Goal: Use online tool/utility: Utilize a website feature to perform a specific function

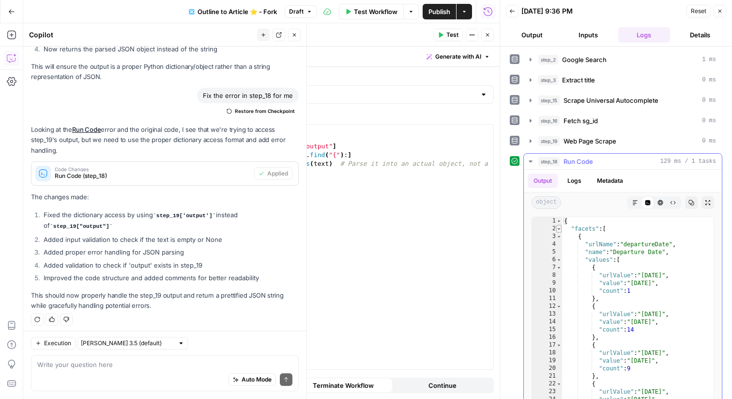
type textarea "*"
click at [558, 227] on span "Toggle code folding, rows 2 through 395" at bounding box center [558, 229] width 5 height 8
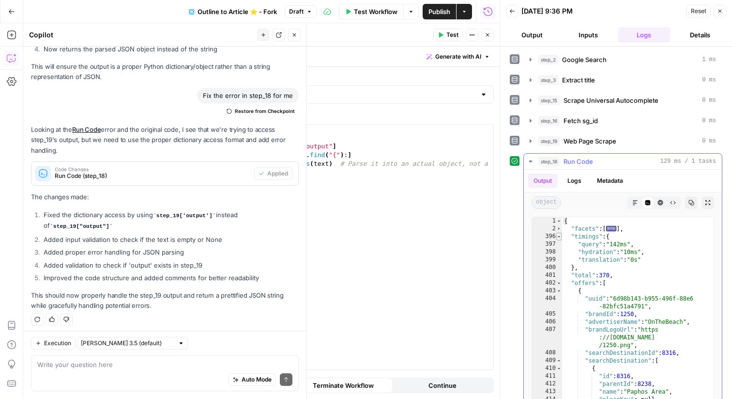
click at [558, 234] on span "Toggle code folding, rows 396 through 400" at bounding box center [558, 236] width 5 height 8
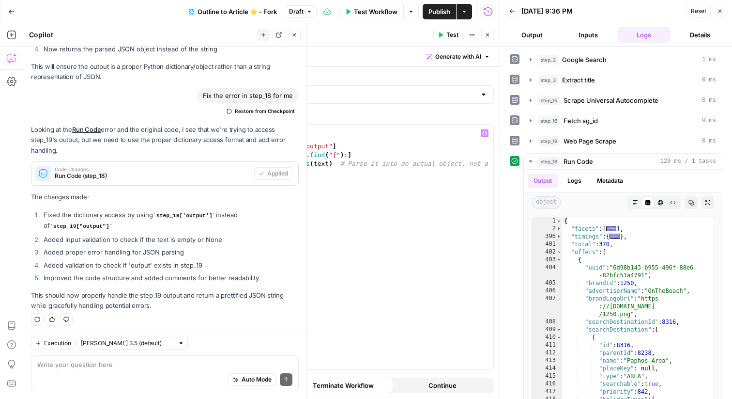
drag, startPoint x: 268, startPoint y: 162, endPoint x: 232, endPoint y: 163, distance: 35.4
click at [232, 163] on div "**********" at bounding box center [359, 246] width 270 height 245
type textarea "**********"
click at [558, 259] on span "Toggle code folding, rows 403 through 632" at bounding box center [558, 260] width 5 height 8
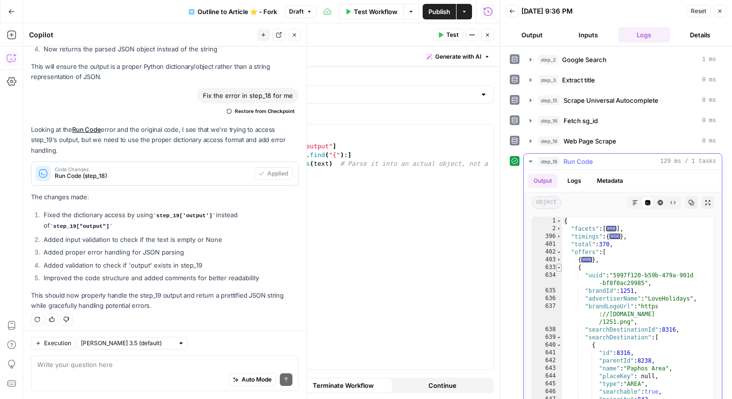
click at [558, 267] on span "Toggle code folding, rows 633 through 857" at bounding box center [558, 267] width 5 height 8
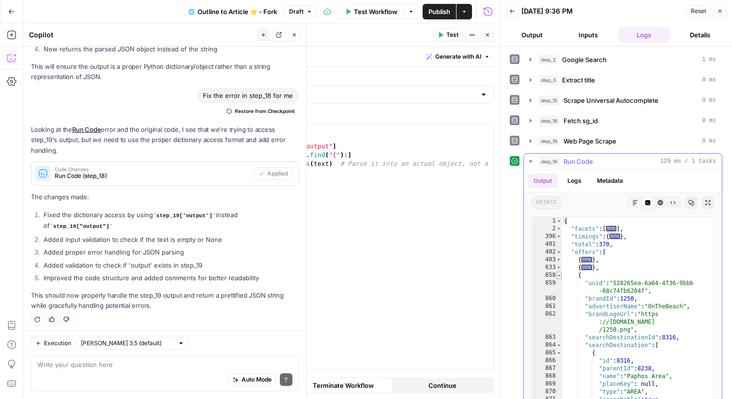
click at [560, 275] on span "Toggle code folding, rows 858 through 1091" at bounding box center [558, 275] width 5 height 8
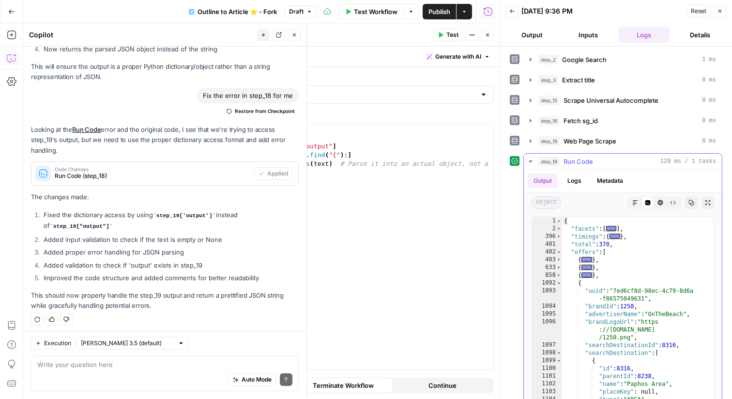
click at [562, 281] on div "{ "facets" : [ ... ] , "timings" : { ... } , "total" : 370 , "offers" : [ { ...…" at bounding box center [638, 320] width 152 height 206
type textarea "*"
click at [559, 282] on span "Toggle code folding, rows 1092 through 1321" at bounding box center [558, 283] width 5 height 8
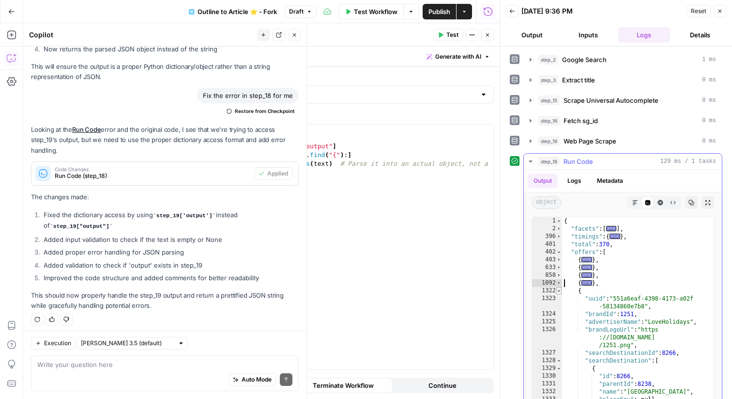
click at [560, 293] on span "Toggle code folding, rows 1322 through 1529" at bounding box center [558, 291] width 5 height 8
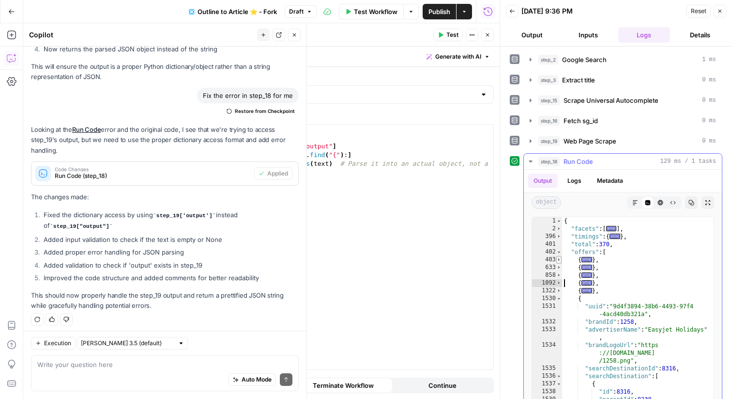
click at [559, 259] on span "Toggle code folding, rows 403 through 632" at bounding box center [558, 260] width 5 height 8
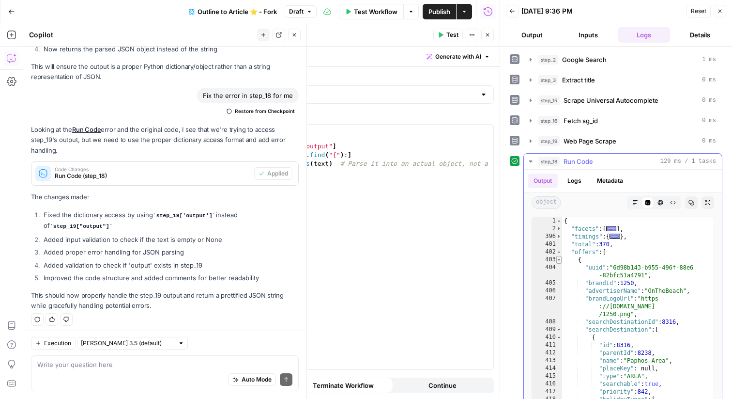
click at [559, 262] on span "Toggle code folding, rows 403 through 632" at bounding box center [558, 260] width 5 height 8
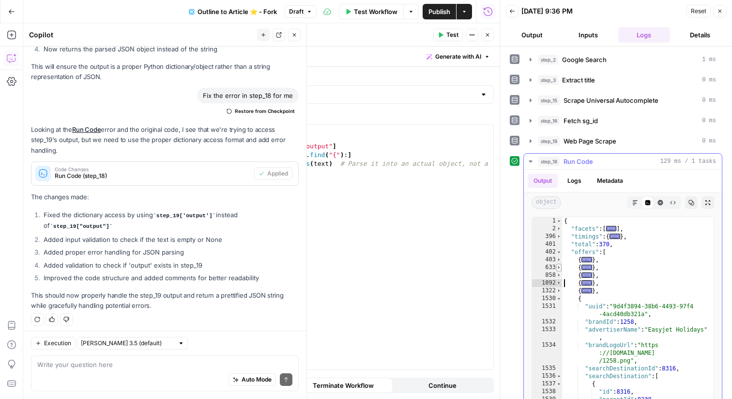
click at [560, 267] on span "Toggle code folding, rows 633 through 857" at bounding box center [558, 267] width 5 height 8
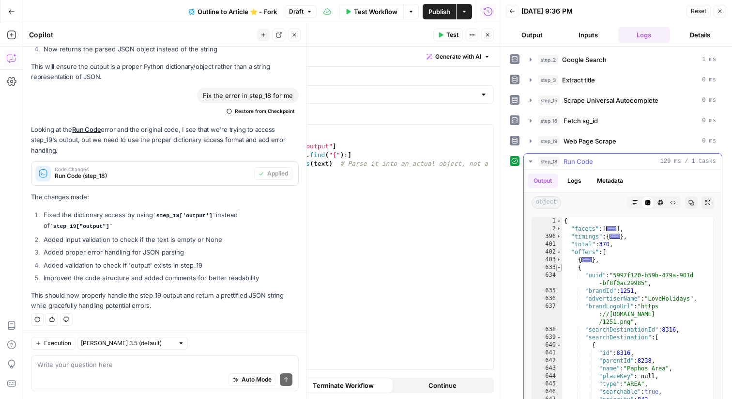
click at [558, 267] on span "Toggle code folding, rows 633 through 857" at bounding box center [558, 267] width 5 height 8
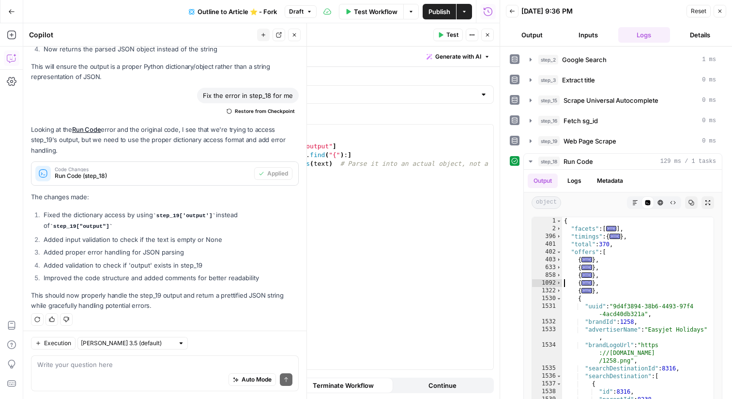
click at [191, 372] on div "Auto Mode Send" at bounding box center [164, 379] width 255 height 21
click at [191, 364] on textarea at bounding box center [164, 364] width 255 height 10
click at [175, 365] on textarea at bounding box center [164, 364] width 255 height 10
click at [269, 363] on textarea "In step_18, I want to just return the 1st 3 entries in the offers array inside" at bounding box center [164, 364] width 255 height 10
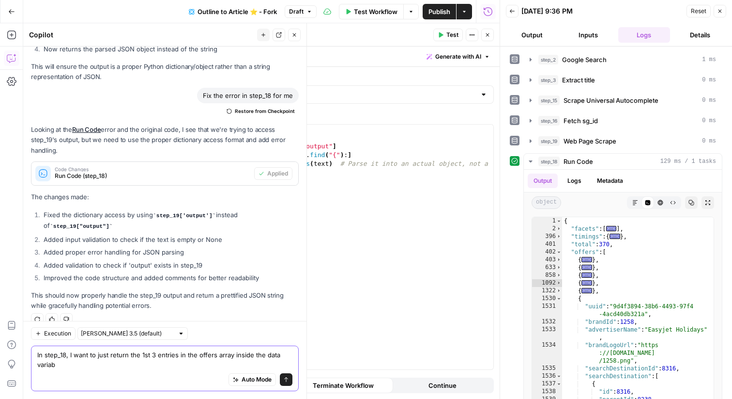
scroll to position [720, 0]
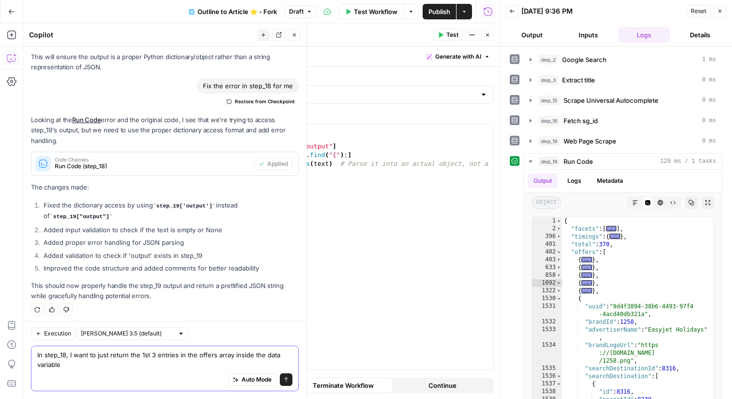
type textarea "In step_18, I want to just return the 1st 3 entries in the offers array inside …"
click at [288, 374] on button "Send" at bounding box center [286, 379] width 13 height 13
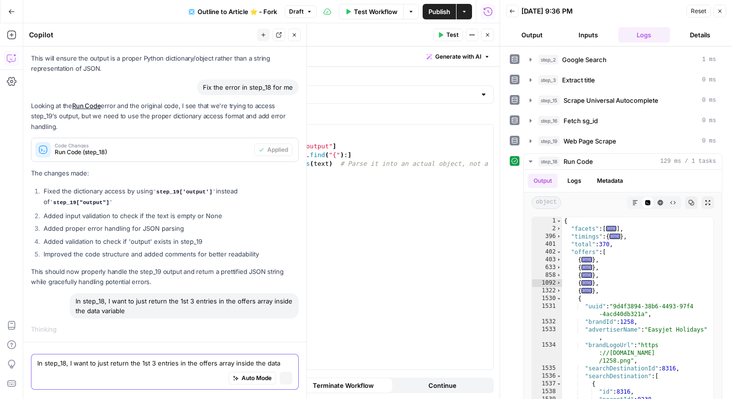
scroll to position [667, 0]
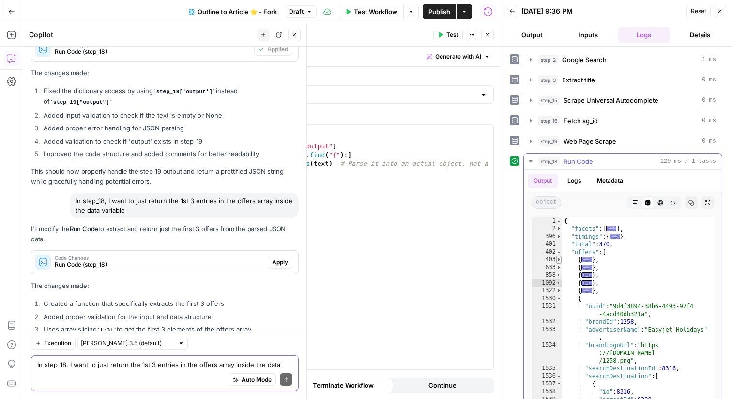
click at [560, 259] on span "Toggle code folding, rows 403 through 632" at bounding box center [558, 260] width 5 height 8
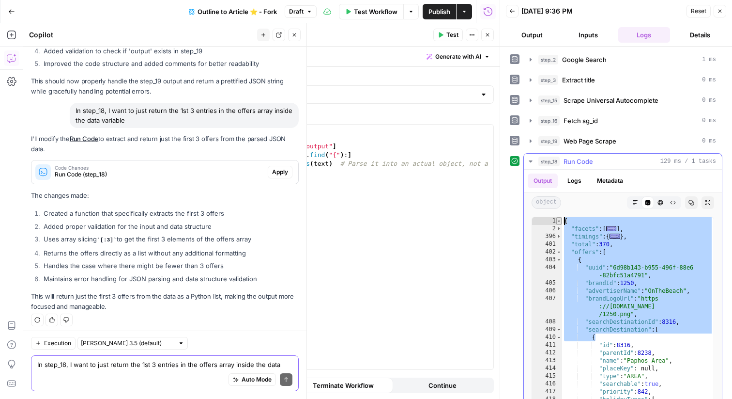
drag, startPoint x: 628, startPoint y: 339, endPoint x: 561, endPoint y: 221, distance: 134.7
click at [561, 221] on div "* 1 2 396 401 402 403 404 405 406 407 408 409 410 411 412 413 414 415 416 417 4…" at bounding box center [623, 311] width 183 height 191
type textarea "**********"
click at [281, 168] on span "Apply" at bounding box center [280, 172] width 16 height 9
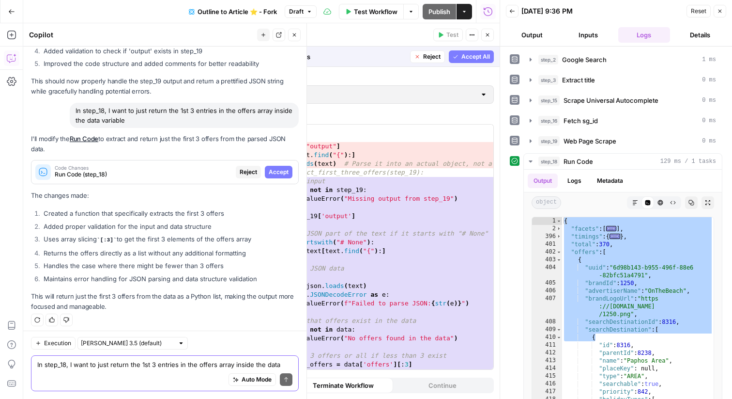
scroll to position [52, 0]
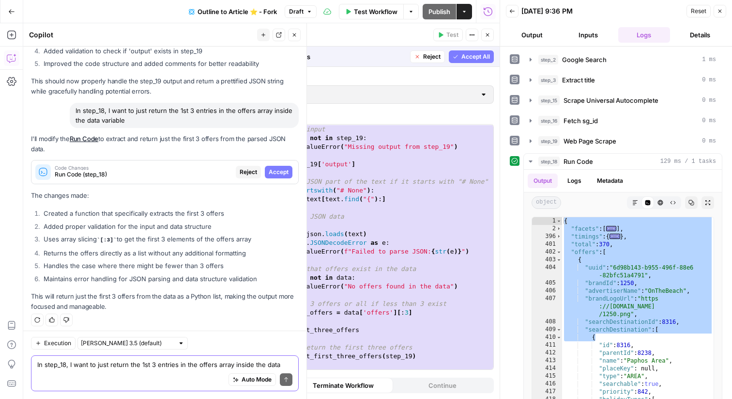
click at [430, 53] on span "Reject" at bounding box center [431, 56] width 17 height 9
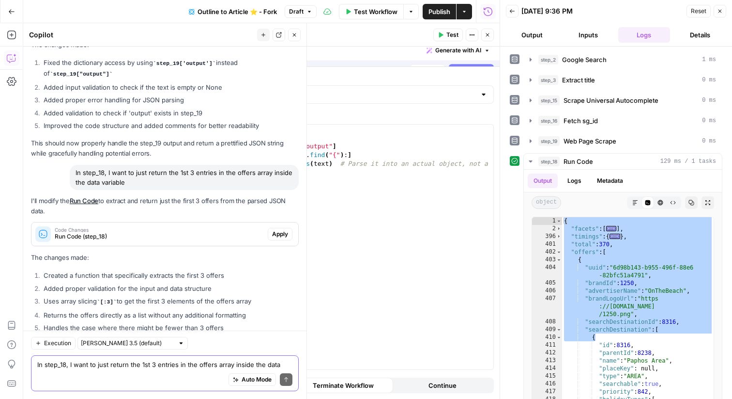
scroll to position [924, 0]
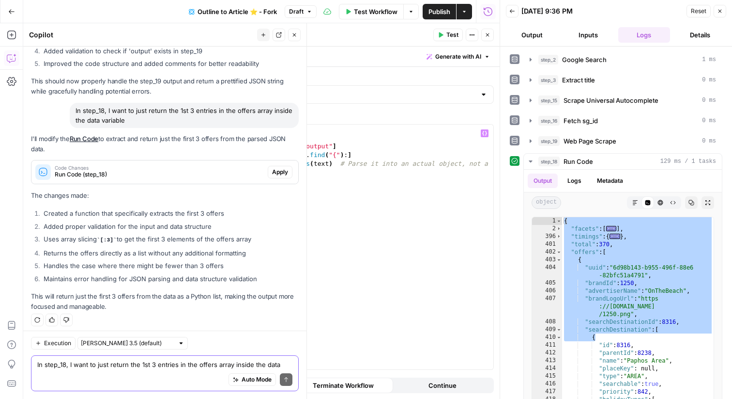
click at [376, 186] on div "import json text = step_19 [ "output" ] text = text [ text . find ( "{" ) : ] d…" at bounding box center [369, 259] width 250 height 271
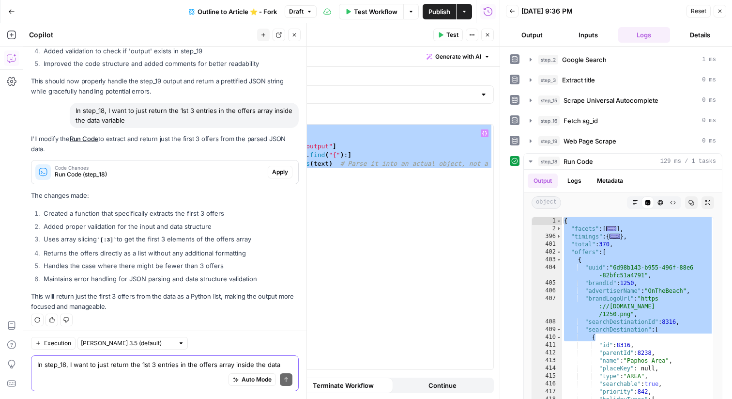
paste textarea
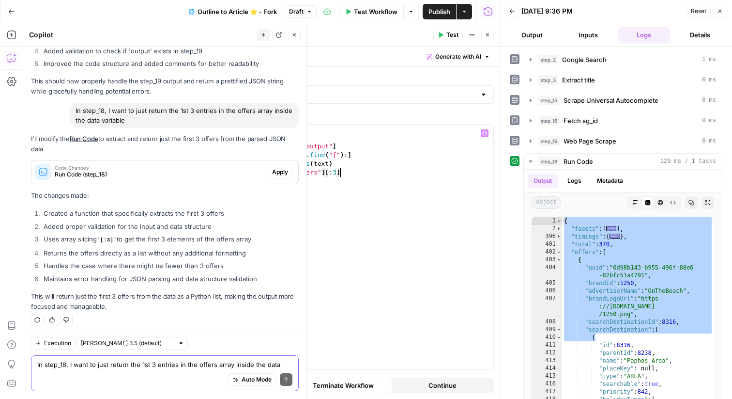
scroll to position [940, 0]
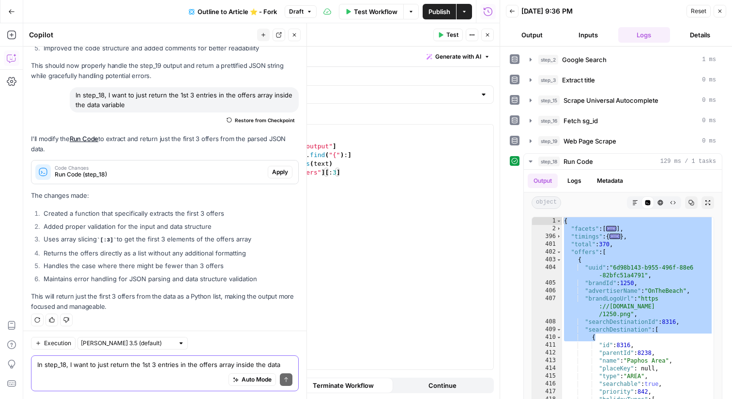
click at [448, 34] on span "Test" at bounding box center [453, 35] width 12 height 9
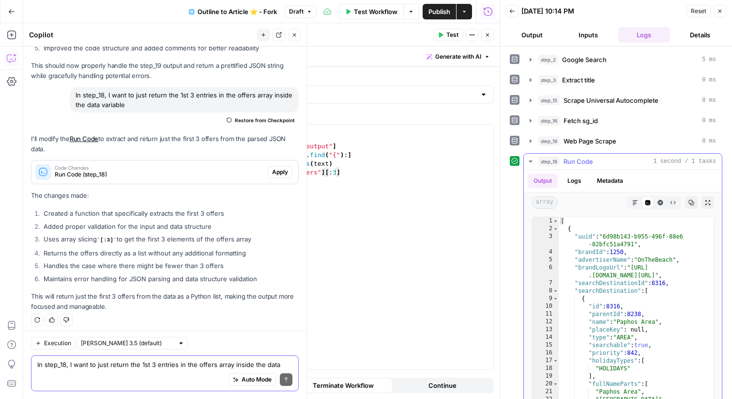
click at [549, 198] on span "array" at bounding box center [545, 202] width 26 height 13
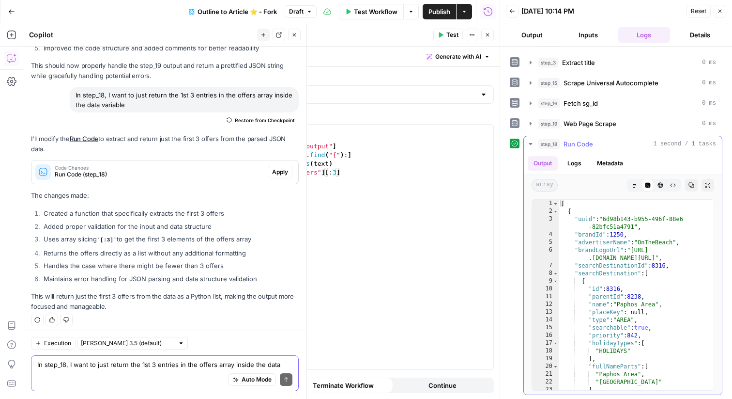
scroll to position [18, 0]
click at [381, 173] on div "import json text = step_19 [ "output" ] text = text [ text . find ( "{" ) : ] d…" at bounding box center [369, 255] width 250 height 262
click at [271, 173] on div "import json text = step_19 [ "output" ] text = text [ text . find ( "{" ) : ] d…" at bounding box center [369, 255] width 250 height 262
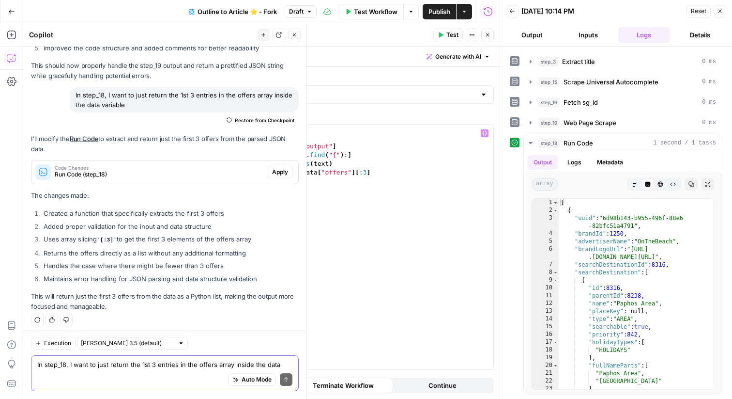
click at [289, 173] on div "import json text = step_19 [ "output" ] text = text [ text . find ( "{" ) : ] d…" at bounding box center [369, 255] width 250 height 262
drag, startPoint x: 400, startPoint y: 170, endPoint x: 318, endPoint y: 173, distance: 81.9
click at [318, 173] on div "import json text = step_19 [ "output" ] text = text [ text . find ( "{" ) : ] d…" at bounding box center [369, 255] width 250 height 262
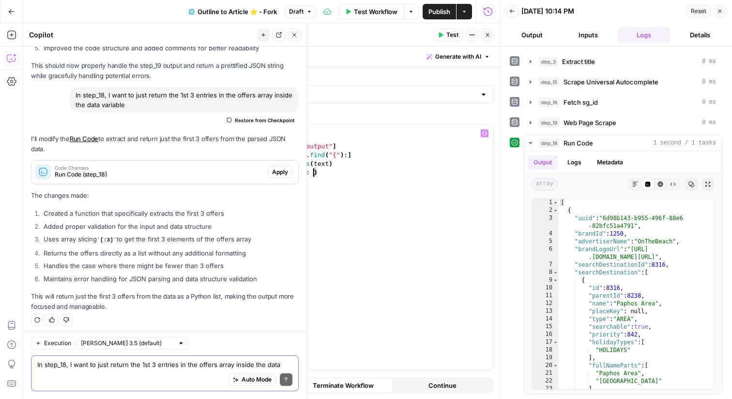
paste textarea "**********"
type textarea "**********"
click at [448, 38] on span "Test" at bounding box center [453, 35] width 12 height 9
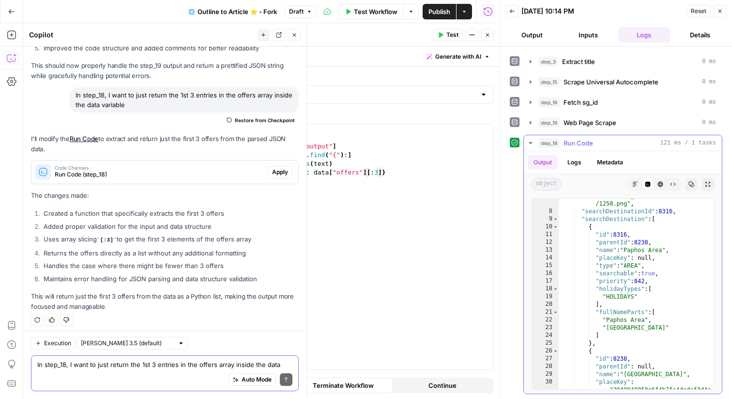
scroll to position [0, 0]
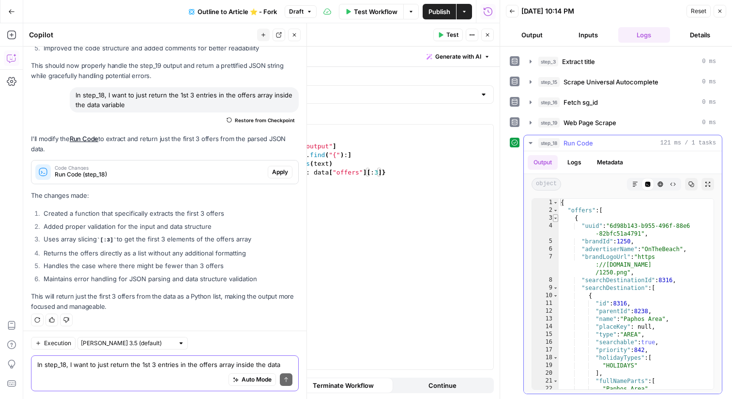
type textarea "*"
click at [558, 217] on span "Toggle code folding, rows 3 through 232" at bounding box center [555, 218] width 5 height 8
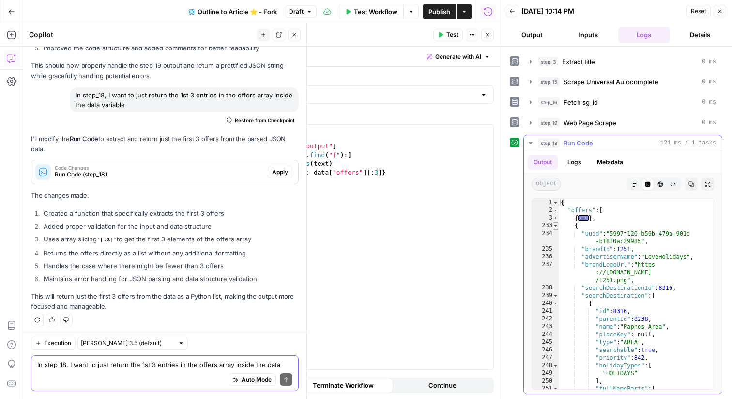
click at [556, 228] on span "Toggle code folding, rows 233 through 457" at bounding box center [555, 226] width 5 height 8
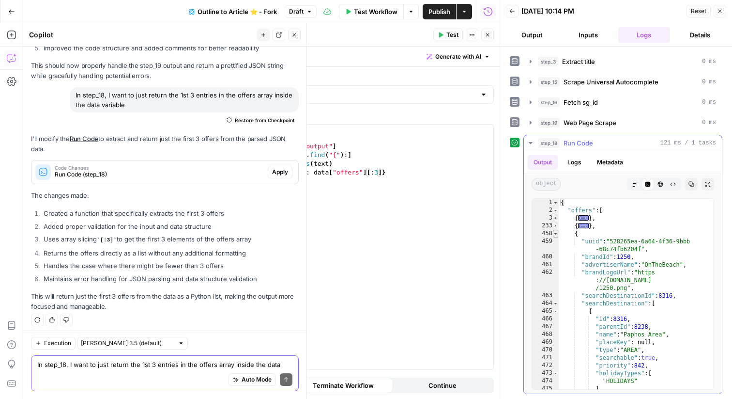
click at [556, 233] on span "Toggle code folding, rows 458 through 691" at bounding box center [555, 234] width 5 height 8
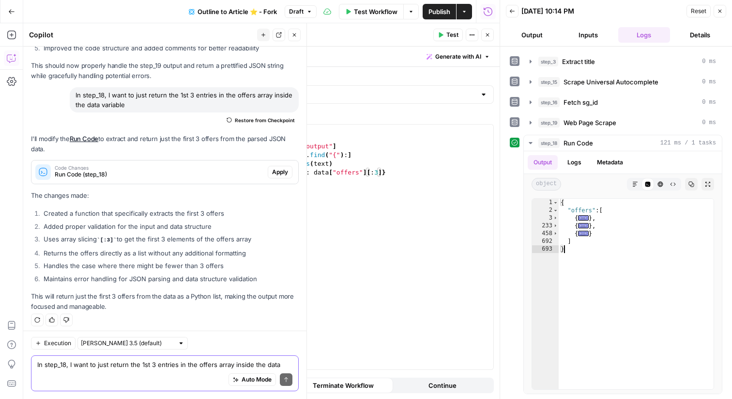
click at [722, 12] on icon "button" at bounding box center [720, 11] width 6 height 6
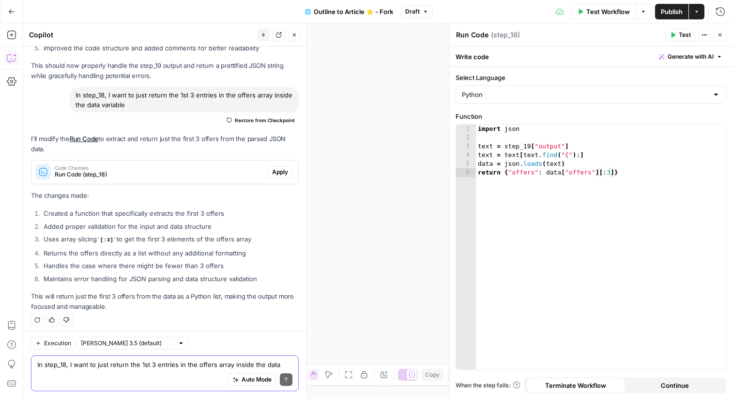
click at [718, 37] on icon "button" at bounding box center [720, 35] width 6 height 6
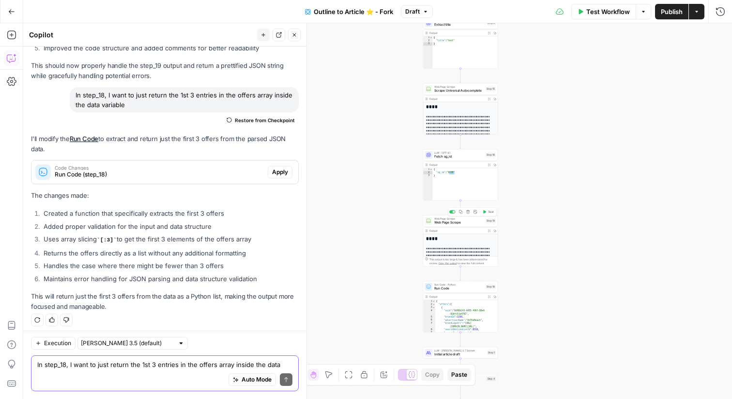
click at [448, 221] on span "Web Page Scrape" at bounding box center [458, 222] width 49 height 5
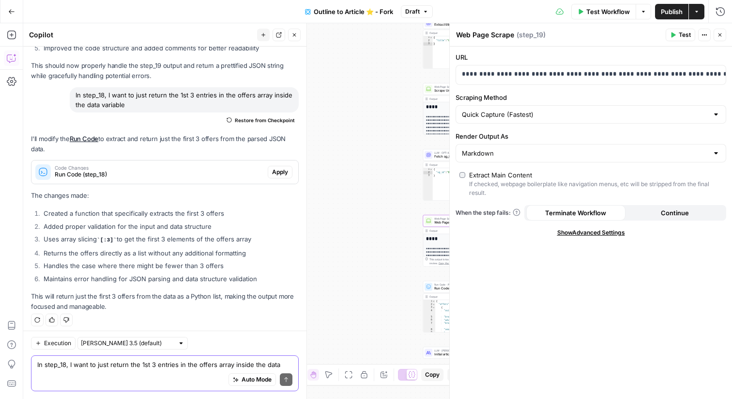
click at [491, 34] on textarea "Web Page Scrape" at bounding box center [485, 35] width 58 height 10
type textarea "Scrape Offers Page"
click at [720, 33] on icon "button" at bounding box center [720, 35] width 6 height 6
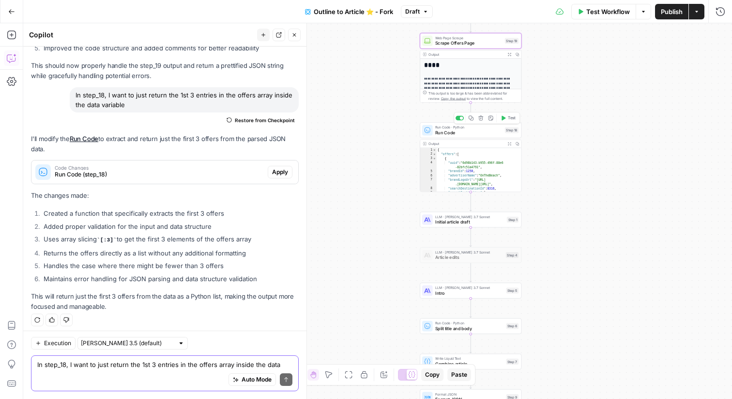
click at [483, 134] on span "Run Code" at bounding box center [468, 132] width 67 height 7
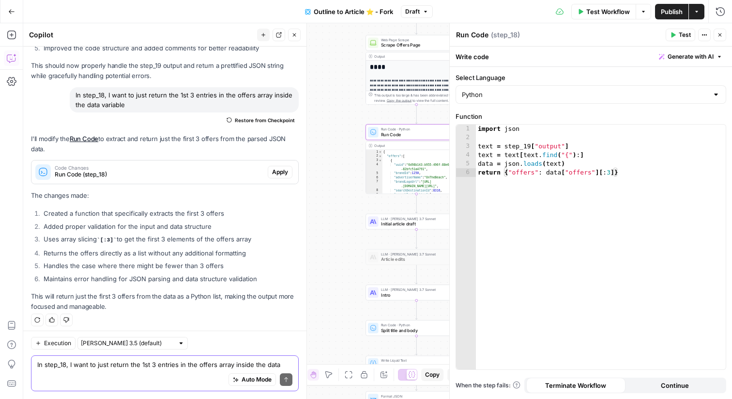
click at [477, 37] on textarea "Run Code" at bounding box center [472, 35] width 32 height 10
type textarea "Fetch Top 3 Offers"
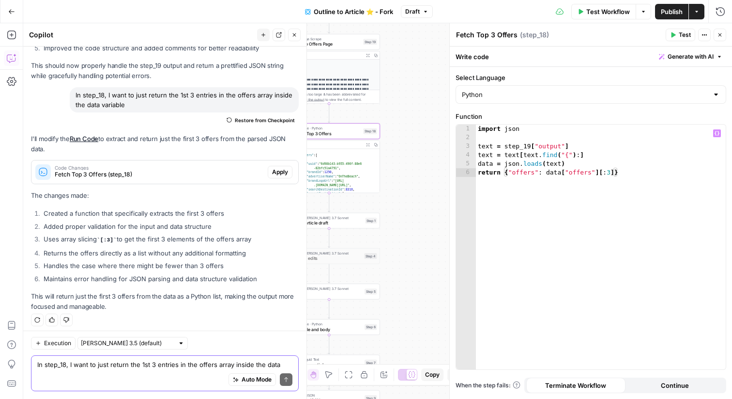
click at [655, 156] on div "import json text = step_19 [ "output" ] text = text [ text . find ( "{" ) : ] d…" at bounding box center [601, 255] width 250 height 262
click at [659, 172] on div "import json text = step_19 [ "output" ] text = text [ text . find ( "{" ) : ] d…" at bounding box center [601, 255] width 250 height 262
type textarea "**********"
click at [720, 33] on icon "button" at bounding box center [720, 35] width 6 height 6
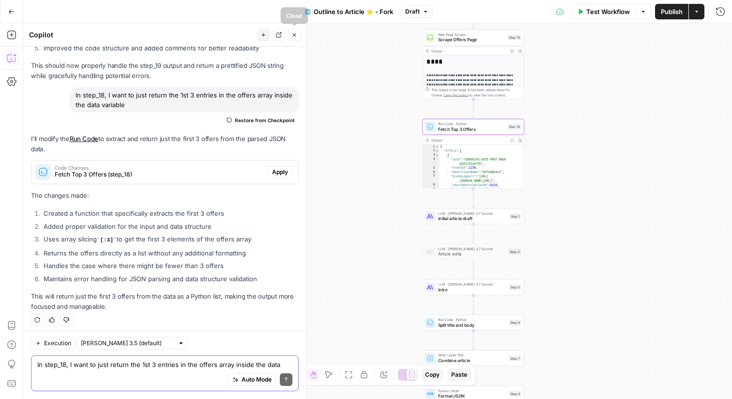
click at [295, 34] on icon "button" at bounding box center [295, 35] width 6 height 6
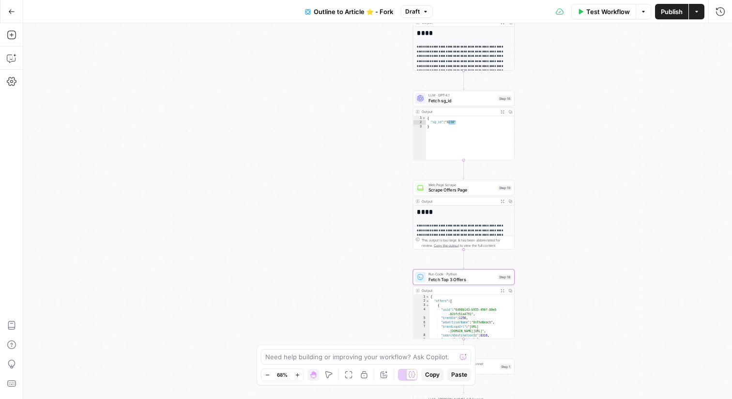
click at [454, 123] on div "{ "sg_id" : "8238" }" at bounding box center [470, 142] width 89 height 53
click at [462, 122] on div "{ "sg_id" : "8238" }" at bounding box center [470, 142] width 89 height 53
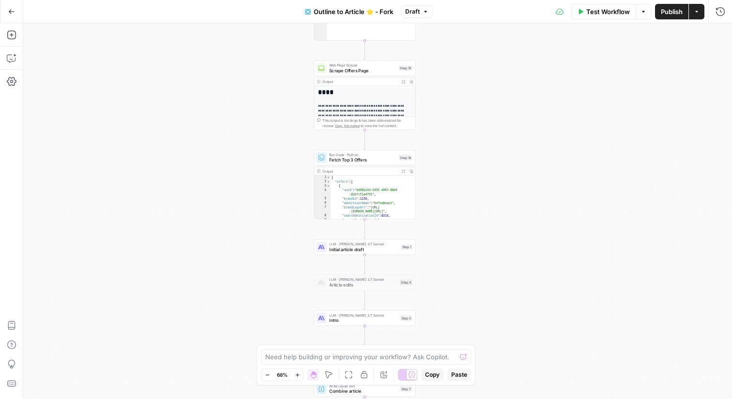
click at [349, 71] on span "Scrape Offers Page" at bounding box center [362, 70] width 67 height 7
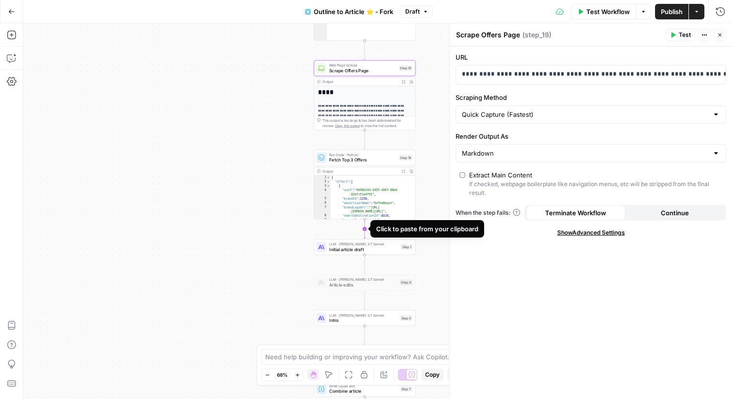
click at [364, 229] on icon "Edge from step_18 to step_1" at bounding box center [365, 228] width 2 height 19
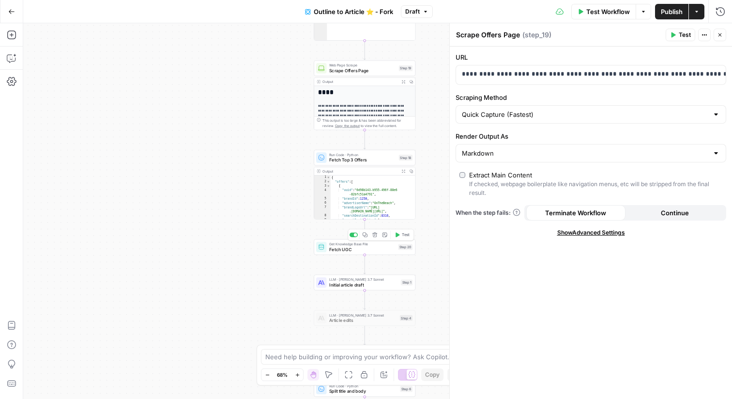
click at [375, 238] on button "Delete step" at bounding box center [374, 235] width 9 height 9
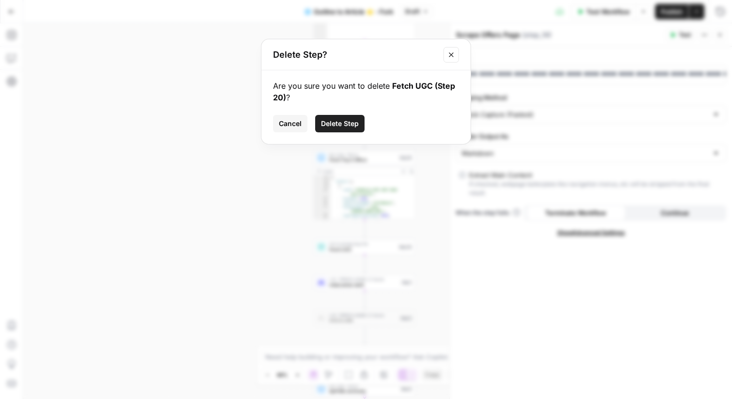
click at [345, 122] on span "Delete Step" at bounding box center [340, 124] width 38 height 10
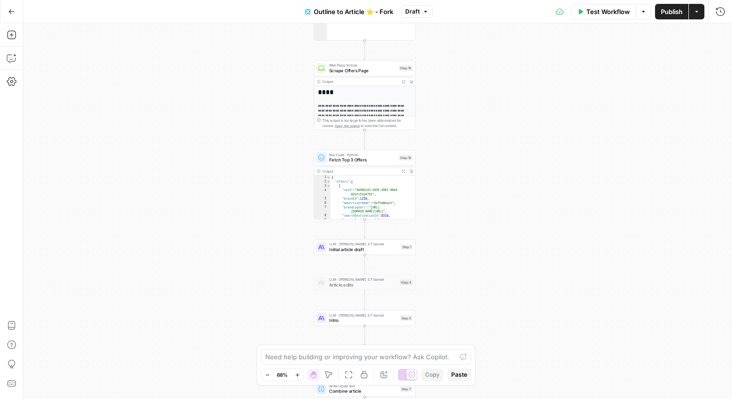
click at [347, 71] on span "Scrape Offers Page" at bounding box center [362, 70] width 67 height 7
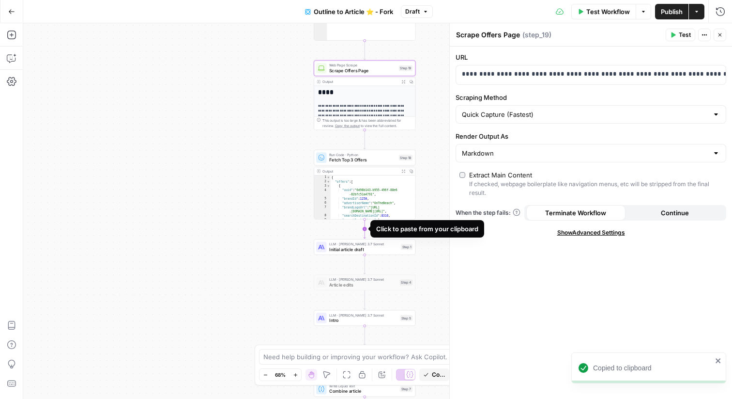
click at [366, 226] on icon "Edge from step_18 to step_1" at bounding box center [365, 228] width 2 height 19
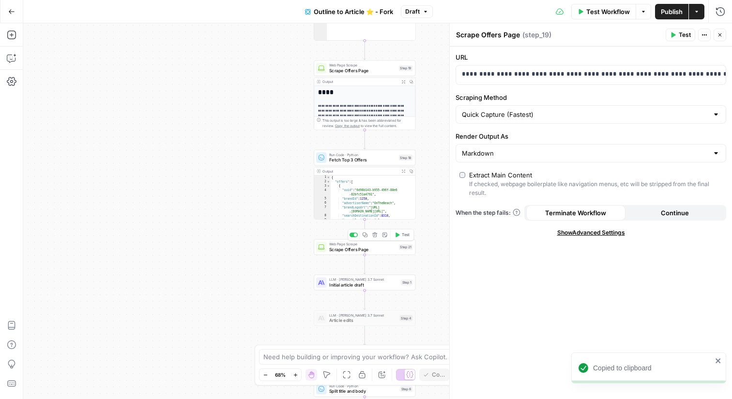
click at [348, 247] on span "Scrape Offers Page" at bounding box center [362, 249] width 67 height 7
click at [484, 33] on textarea "Scrape Offers Page" at bounding box center [488, 35] width 64 height 10
click at [493, 34] on textarea "Scrape GeoData Page" at bounding box center [492, 35] width 72 height 10
click at [500, 34] on textarea "Scrape Geo Data Page" at bounding box center [493, 35] width 74 height 10
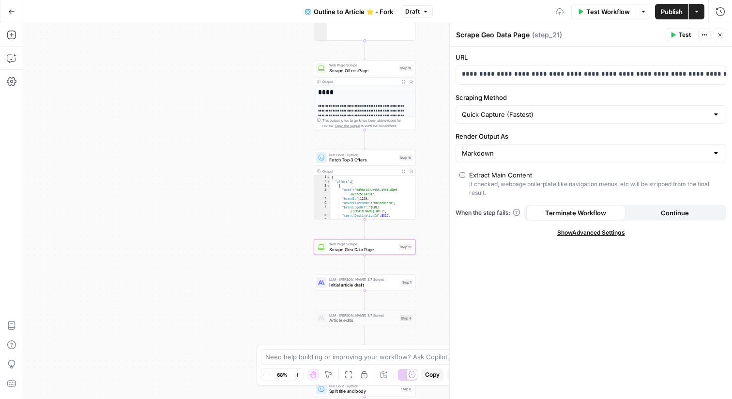
click at [500, 33] on textarea "Scrape Geo Data Page" at bounding box center [493, 35] width 74 height 10
type textarea "Scrape Geo Insights Page"
click at [482, 74] on p "**********" at bounding box center [591, 74] width 258 height 10
click at [631, 74] on p "**********" at bounding box center [583, 74] width 243 height 10
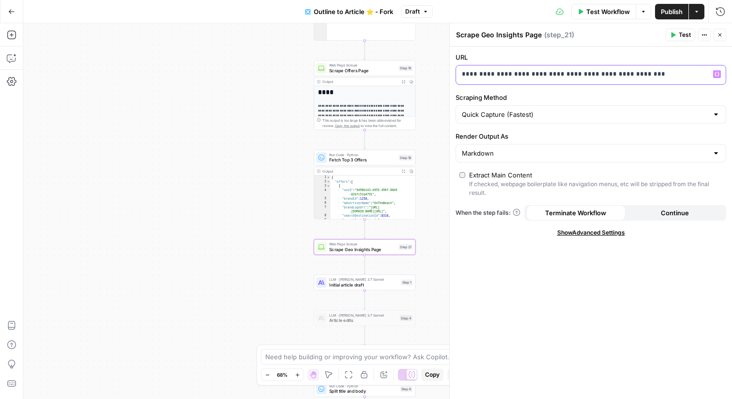
click at [631, 74] on p "**********" at bounding box center [583, 74] width 243 height 10
click at [715, 75] on icon "button" at bounding box center [717, 74] width 5 height 5
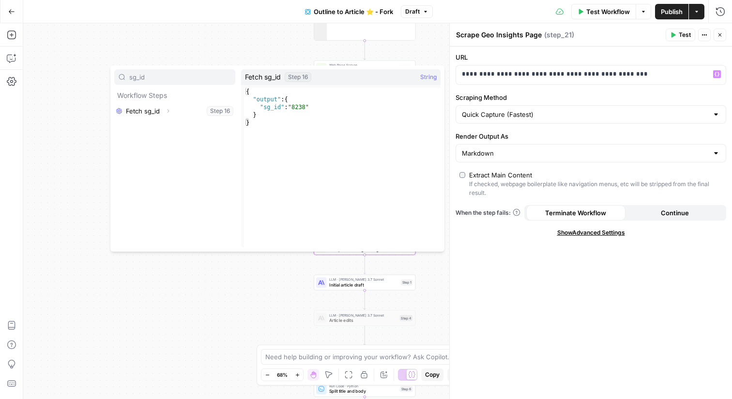
type input "sg_id"
click at [160, 106] on button "Select variable Fetch sg_id" at bounding box center [174, 110] width 121 height 15
type input "sg_id"
click at [170, 110] on icon "button" at bounding box center [168, 111] width 6 height 6
click at [156, 126] on icon "button" at bounding box center [155, 126] width 6 height 6
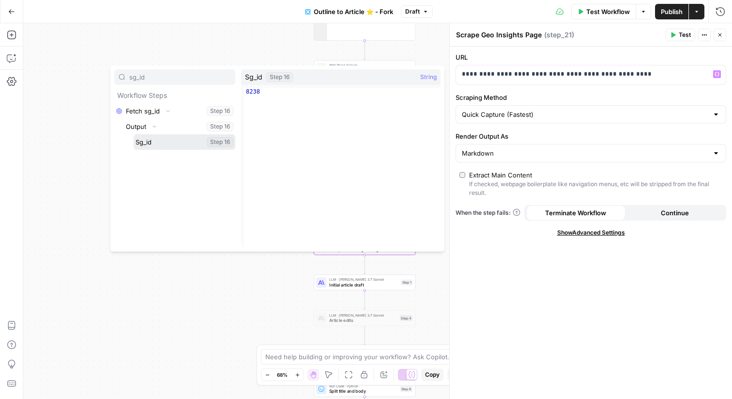
click at [165, 137] on button "Select variable Sg_id" at bounding box center [185, 141] width 102 height 15
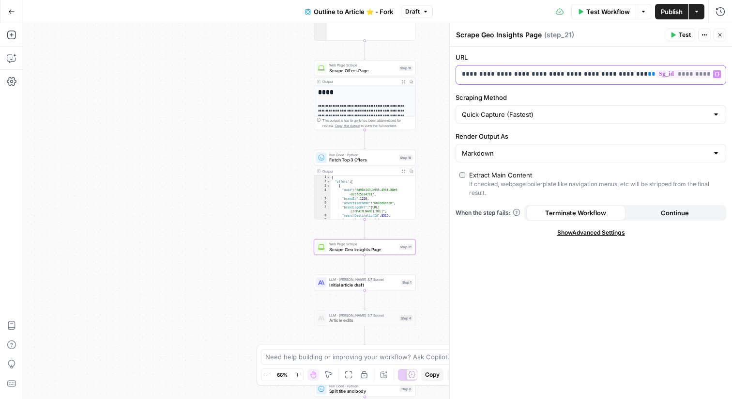
click at [587, 78] on p "**********" at bounding box center [583, 74] width 243 height 10
click at [678, 31] on button "Test" at bounding box center [681, 35] width 30 height 13
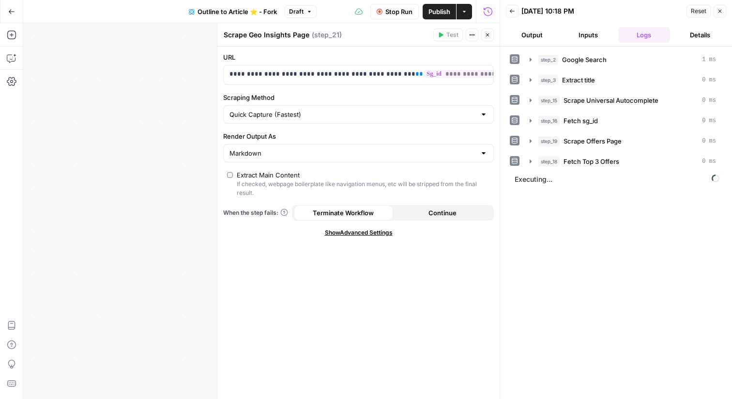
click at [491, 33] on button "Close" at bounding box center [487, 35] width 13 height 13
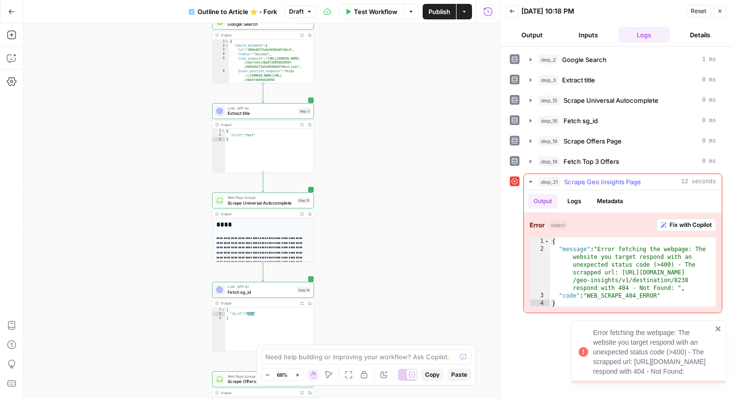
click at [537, 180] on button "step_21 Scrape Geo Insights Page 12 seconds" at bounding box center [623, 181] width 198 height 15
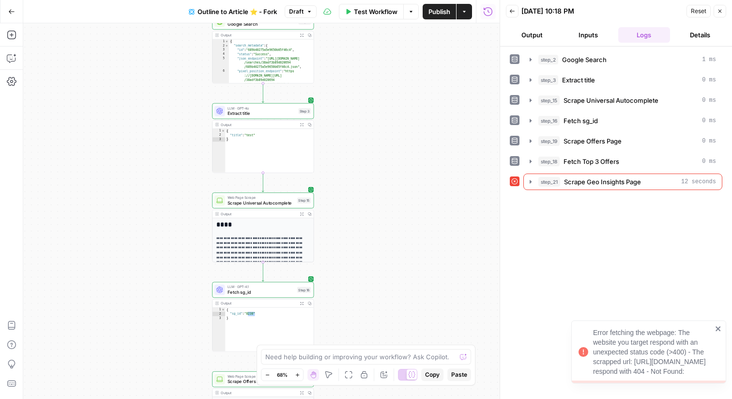
click at [717, 12] on icon "button" at bounding box center [720, 11] width 6 height 6
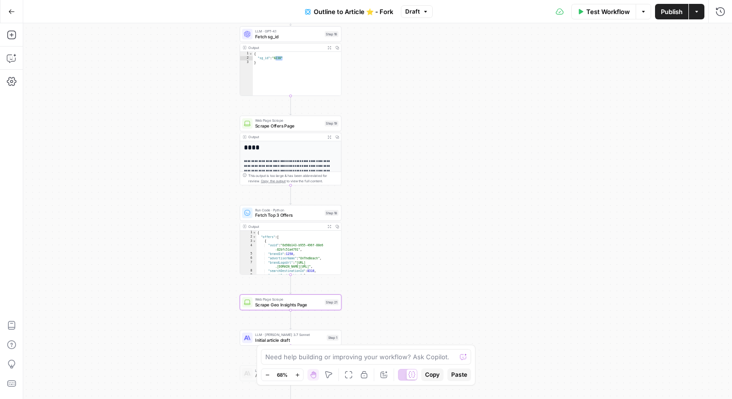
click at [668, 7] on span "Publish" at bounding box center [672, 12] width 22 height 10
